Goal: Check status: Check status

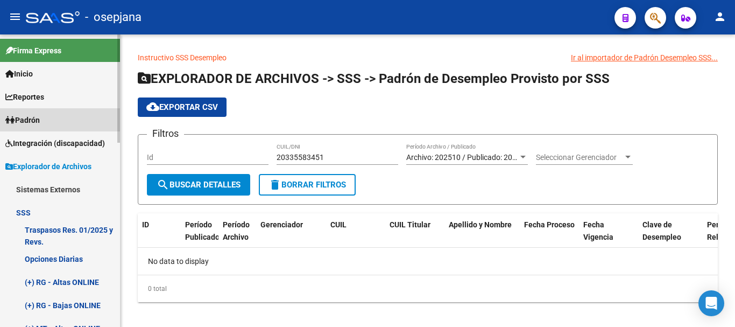
click at [22, 118] on span "Padrón" at bounding box center [22, 120] width 34 height 12
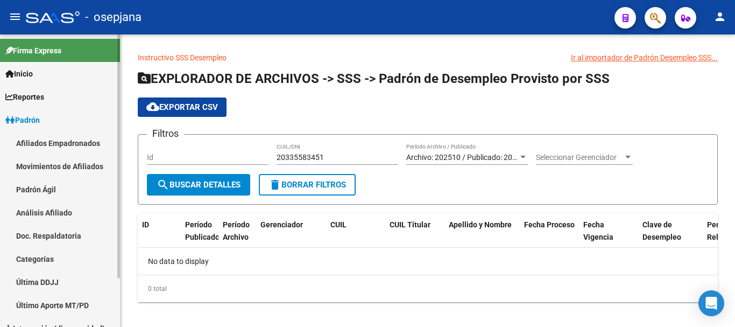
click at [44, 214] on link "Análisis Afiliado" at bounding box center [60, 212] width 120 height 23
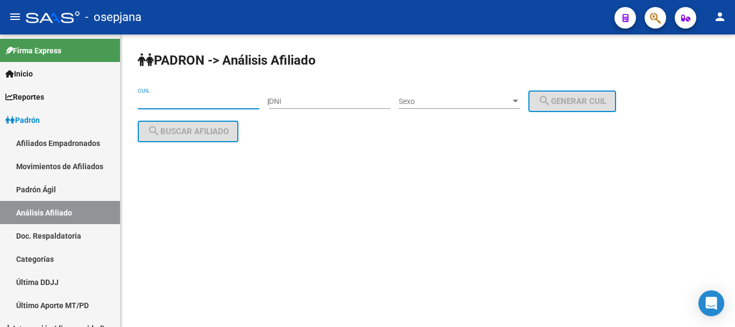
click at [142, 101] on input "CUIL" at bounding box center [199, 101] width 122 height 9
paste input "27-35859120-0"
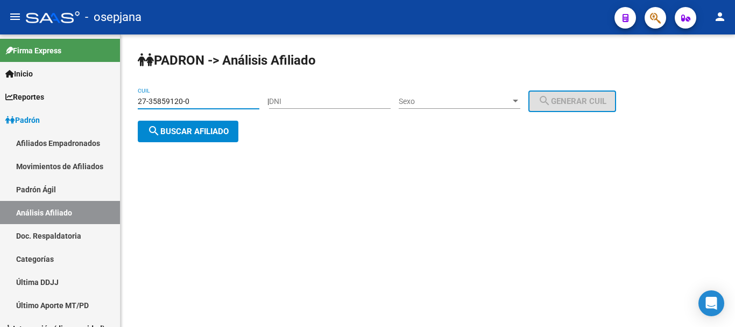
type input "27-35859120-0"
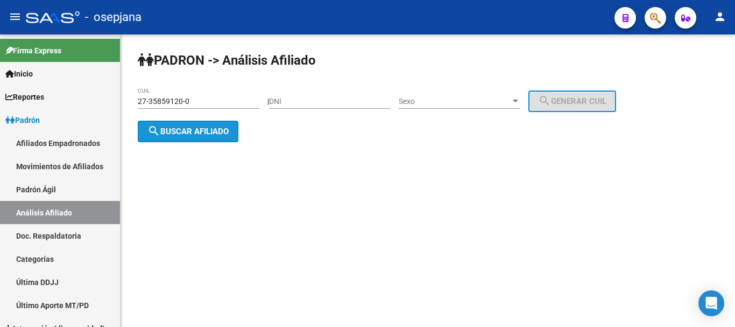
click at [190, 131] on span "search Buscar afiliado" at bounding box center [187, 131] width 81 height 10
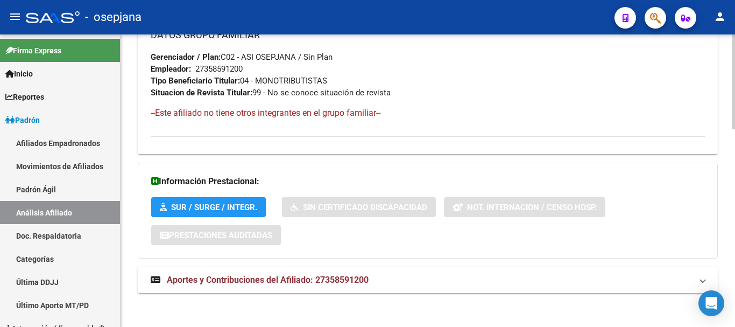
scroll to position [610, 0]
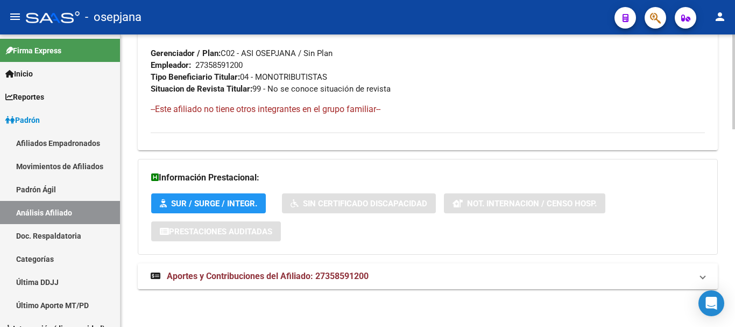
click at [248, 273] on span "Aportes y Contribuciones del Afiliado: 27358591200" at bounding box center [268, 276] width 202 height 10
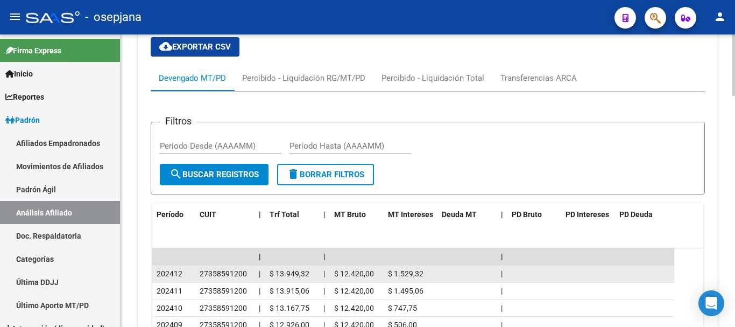
scroll to position [840, 0]
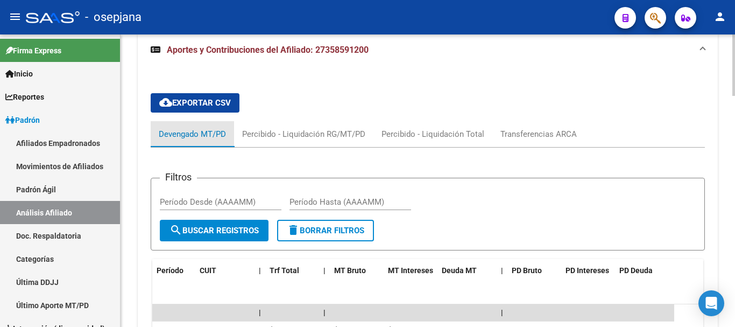
click at [179, 135] on div "Devengado MT/PD" at bounding box center [192, 134] width 67 height 12
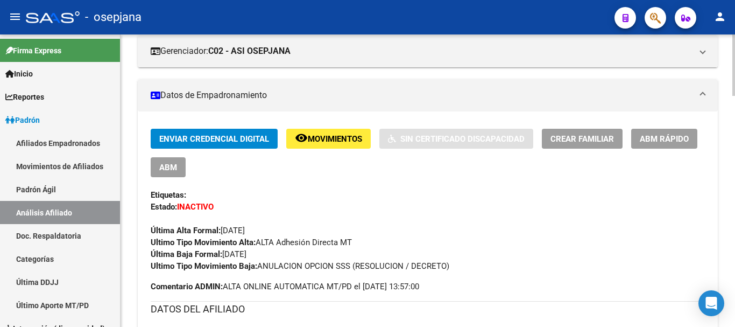
scroll to position [0, 0]
